Goal: Transaction & Acquisition: Purchase product/service

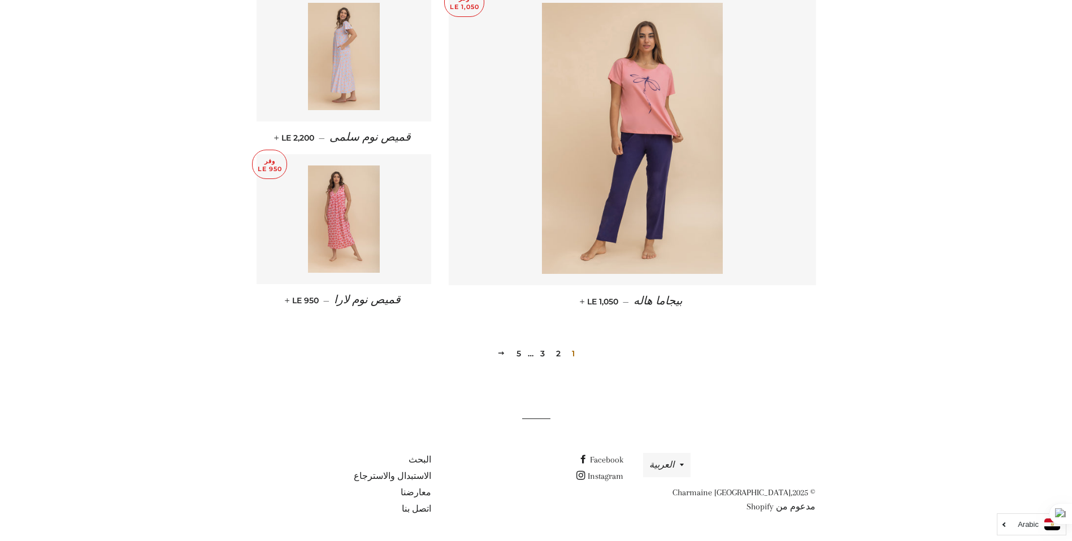
scroll to position [1470, 0]
click at [557, 351] on link "2" at bounding box center [558, 353] width 14 height 17
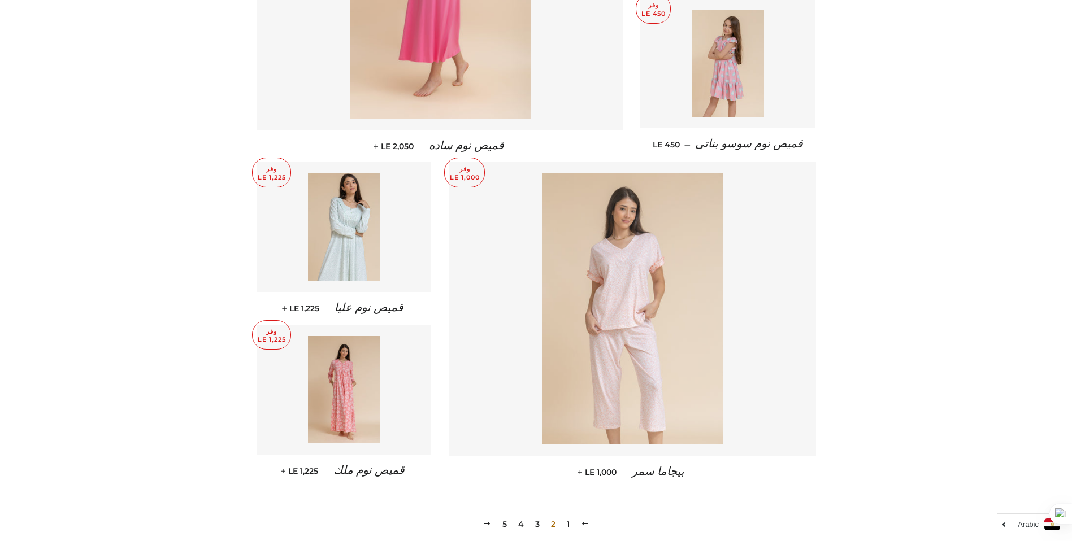
scroll to position [1299, 0]
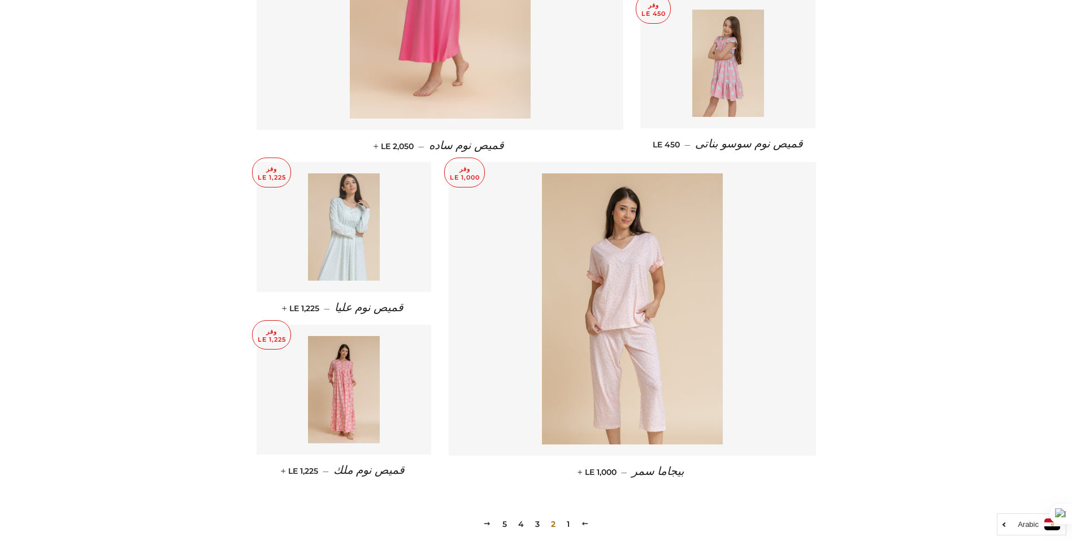
click at [352, 219] on img at bounding box center [344, 226] width 72 height 107
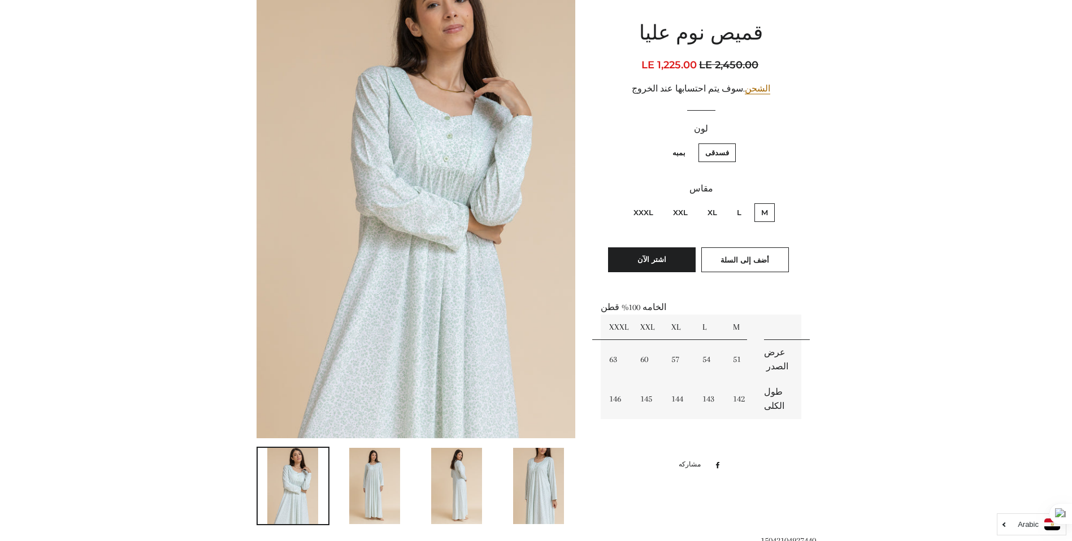
scroll to position [162, 0]
click at [365, 473] on img at bounding box center [374, 486] width 51 height 76
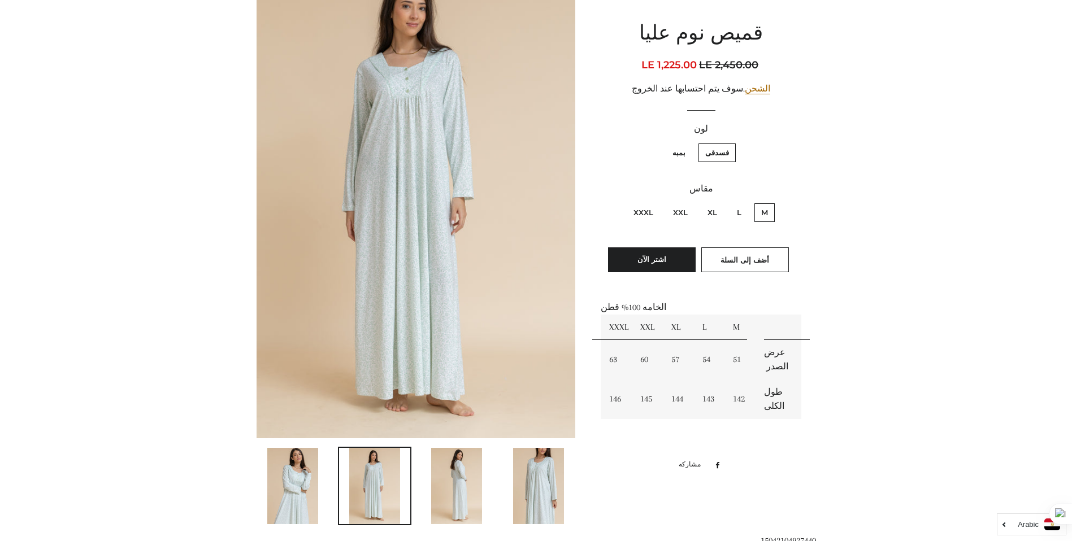
click at [450, 477] on img at bounding box center [456, 486] width 51 height 76
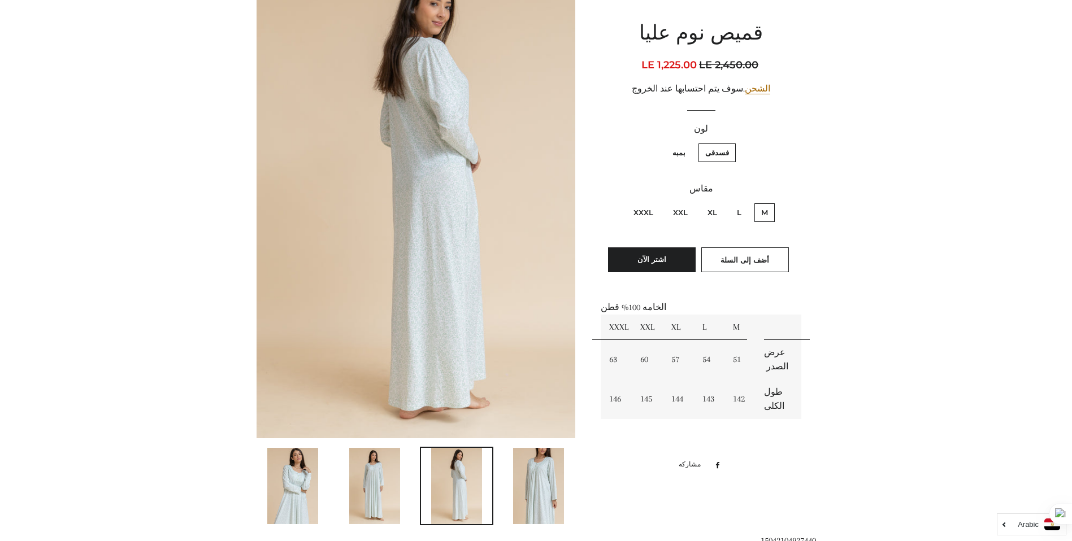
click at [526, 478] on img at bounding box center [538, 486] width 51 height 76
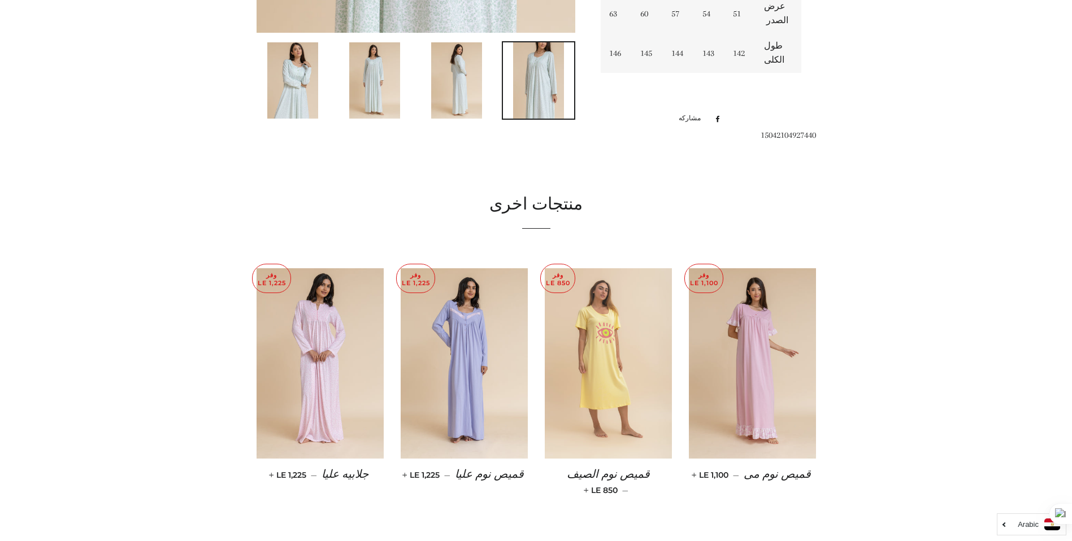
scroll to position [568, 0]
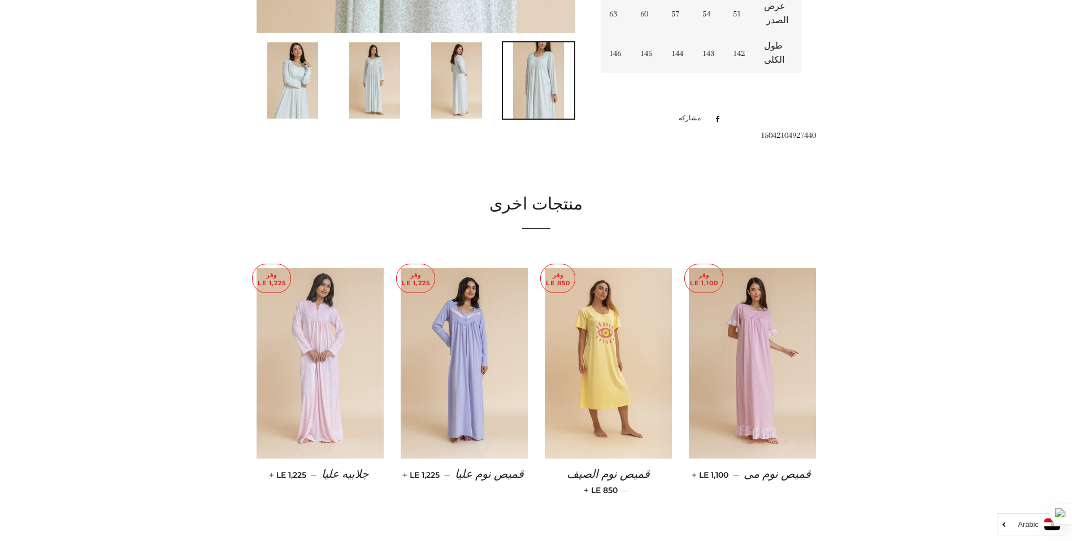
click at [301, 362] on img at bounding box center [319, 363] width 127 height 191
